Goal: Find contact information: Obtain details needed to contact an individual or organization

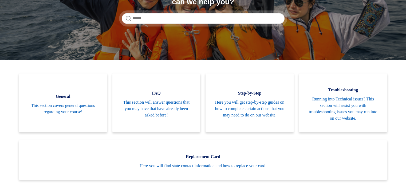
scroll to position [94, 0]
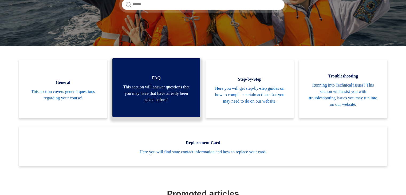
click at [160, 102] on span "This section will answer questions that you may have that have already been ask…" at bounding box center [156, 93] width 72 height 19
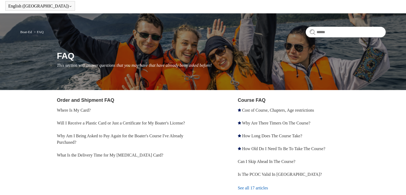
scroll to position [20, 0]
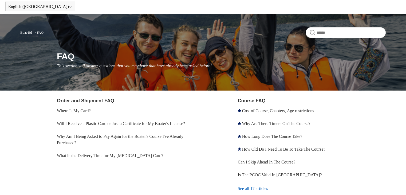
click at [122, 138] on li "Why Am I Being Asked to Pay Again for the Boater's Course I've Already Purchase…" at bounding box center [131, 139] width 148 height 19
click at [114, 135] on link "Why Am I Being Asked to Pay Again for the Boater's Course I've Already Purchase…" at bounding box center [120, 139] width 126 height 11
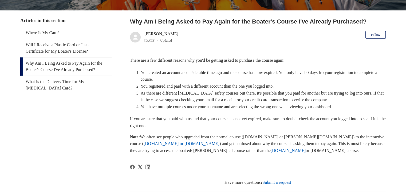
scroll to position [93, 0]
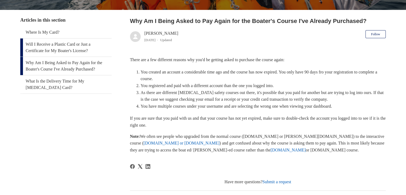
click at [93, 44] on link "Will I Receive a Plastic Card or Just a Certificate for My Boater's License?" at bounding box center [65, 47] width 91 height 18
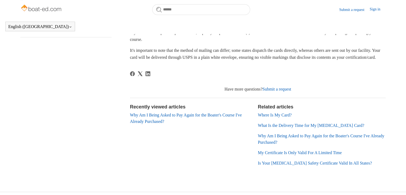
scroll to position [135, 0]
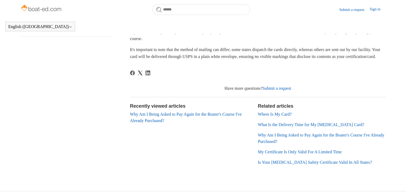
click at [284, 154] on link "My Certificate Is Only Valid For A Limited Time" at bounding box center [300, 151] width 84 height 5
click at [279, 154] on link "My Certificate Is Only Valid For A Limited Time" at bounding box center [300, 151] width 84 height 5
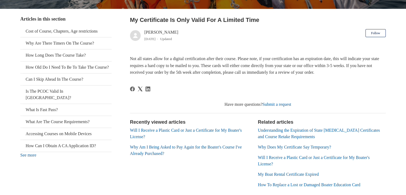
scroll to position [97, 0]
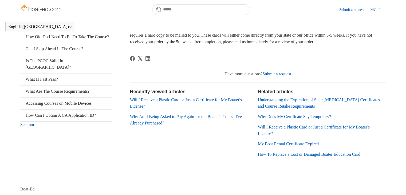
click at [272, 76] on link "Submit a request" at bounding box center [276, 74] width 29 height 5
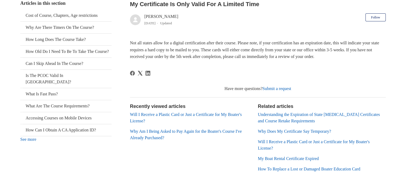
scroll to position [94, 0]
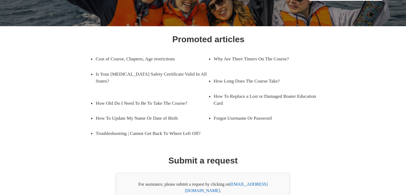
scroll to position [85, 0]
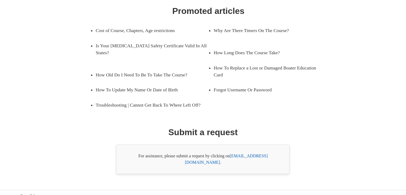
click at [260, 157] on link "[EMAIL_ADDRESS][DOMAIN_NAME]" at bounding box center [226, 158] width 83 height 11
click at [284, 169] on body "Skip to main content Submit a request Sign in English ([GEOGRAPHIC_DATA]) Españ…" at bounding box center [203, 58] width 406 height 287
drag, startPoint x: 278, startPoint y: 159, endPoint x: 233, endPoint y: 156, distance: 44.4
click at [233, 156] on div "For assistance, please submit a request by clicking on [EMAIL_ADDRESS][DOMAIN_N…" at bounding box center [202, 158] width 173 height 29
click at [280, 170] on body "Skip to main content Submit a request Sign in English ([GEOGRAPHIC_DATA]) Españ…" at bounding box center [203, 58] width 406 height 287
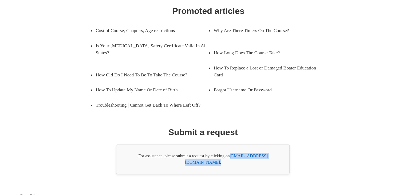
drag, startPoint x: 276, startPoint y: 154, endPoint x: 232, endPoint y: 157, distance: 44.3
click at [232, 157] on div "For assistance, please submit a request by clicking on [EMAIL_ADDRESS][DOMAIN_N…" at bounding box center [202, 158] width 173 height 29
copy div "[EMAIL_ADDRESS][DOMAIN_NAME] ."
